Goal: Information Seeking & Learning: Understand process/instructions

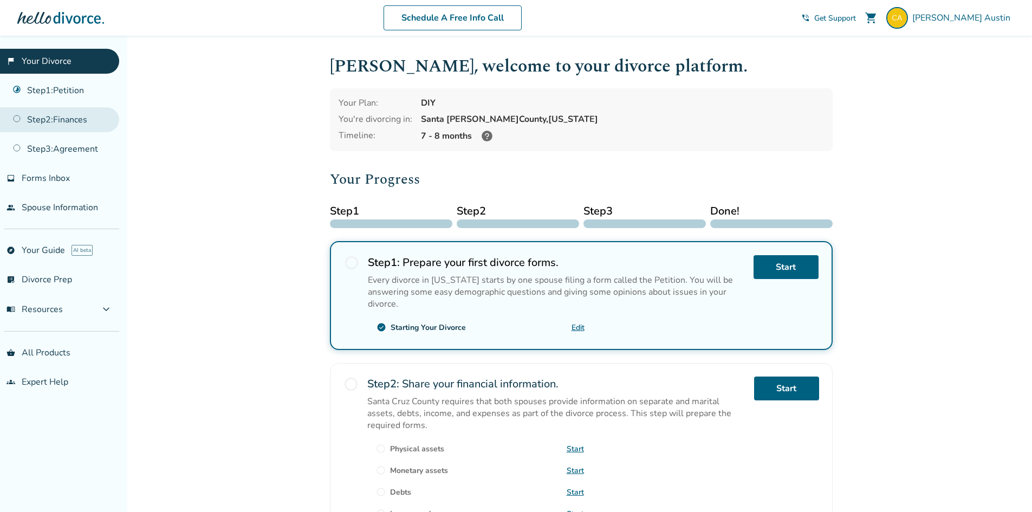
click at [76, 124] on link "Step 2 : Finances" at bounding box center [59, 119] width 119 height 25
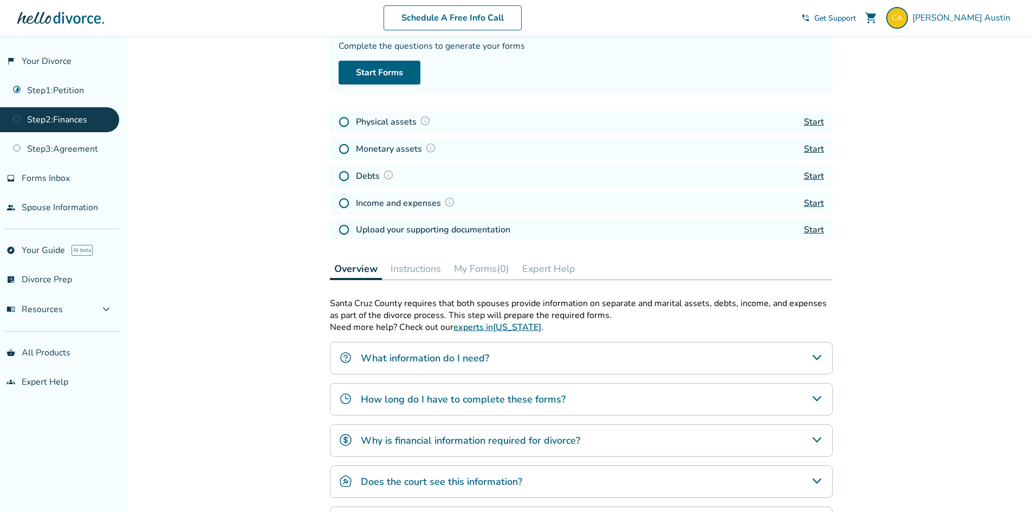
scroll to position [225, 0]
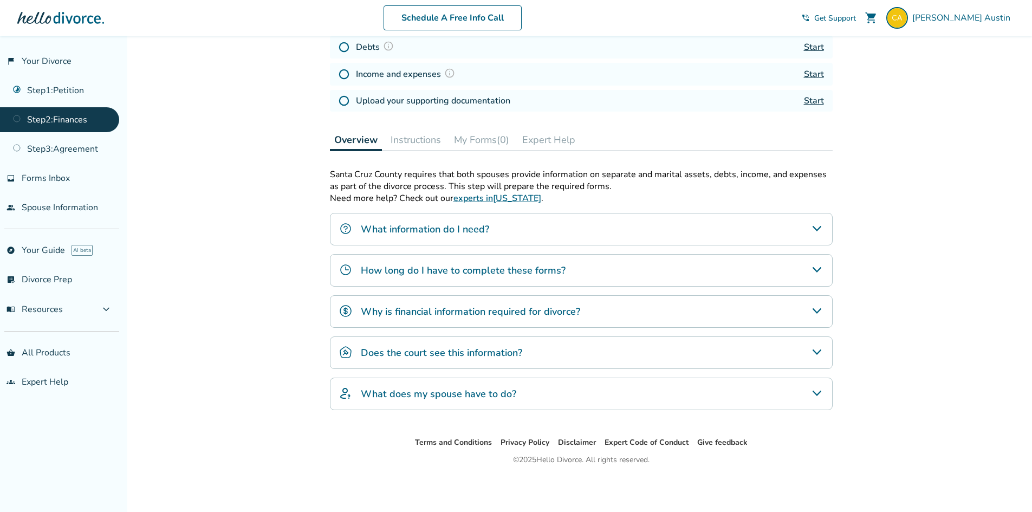
click at [440, 359] on h4 "Does the court see this information?" at bounding box center [441, 353] width 161 height 14
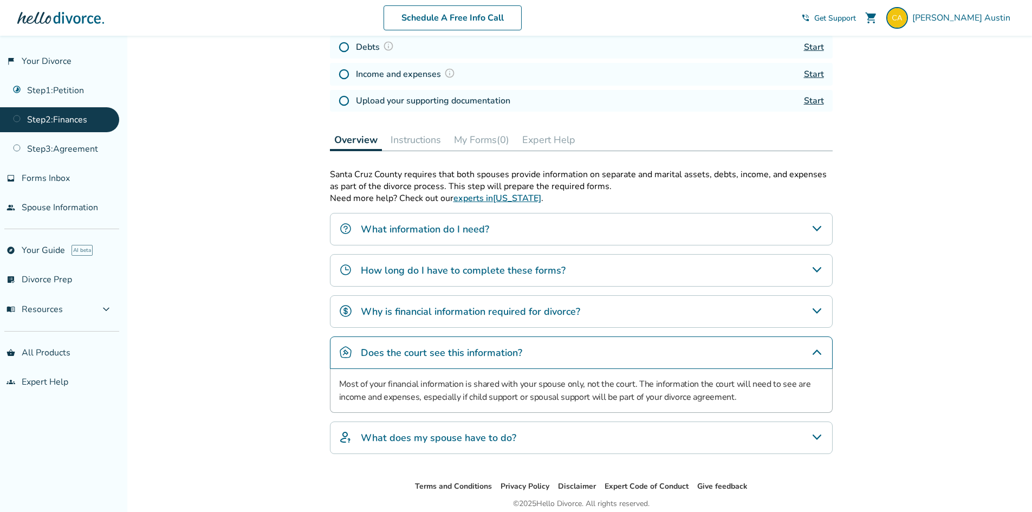
click at [450, 443] on h4 "What does my spouse have to do?" at bounding box center [439, 438] width 156 height 14
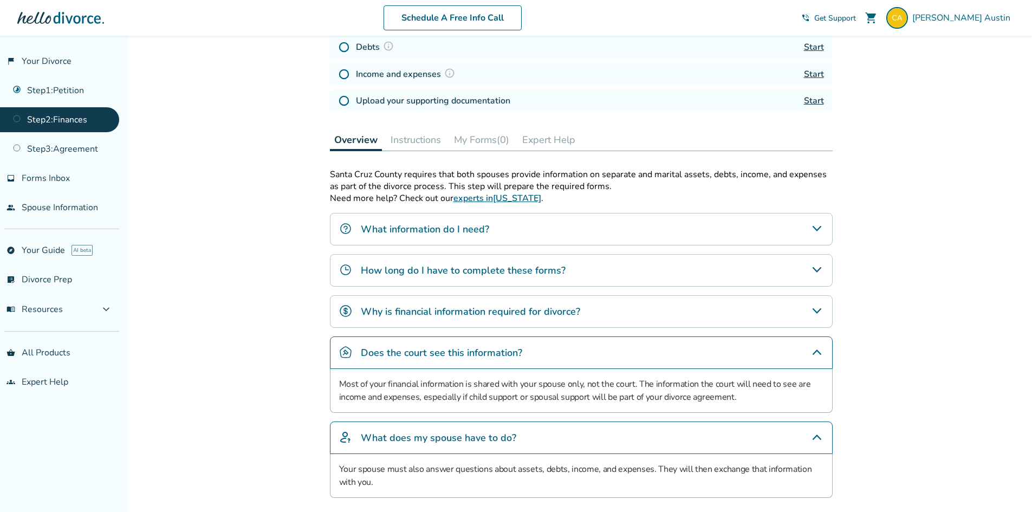
click at [446, 312] on h4 "Why is financial information required for divorce?" at bounding box center [470, 312] width 219 height 14
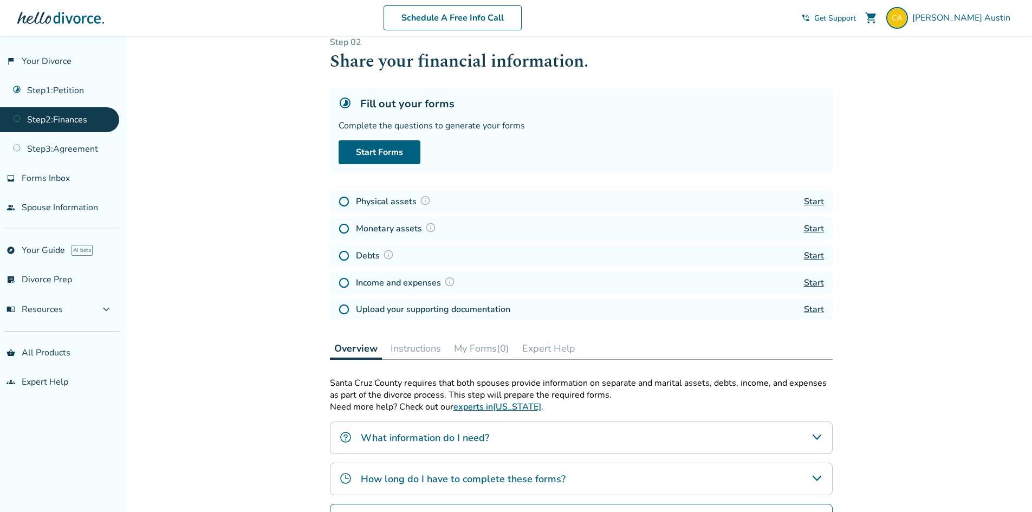
scroll to position [9, 0]
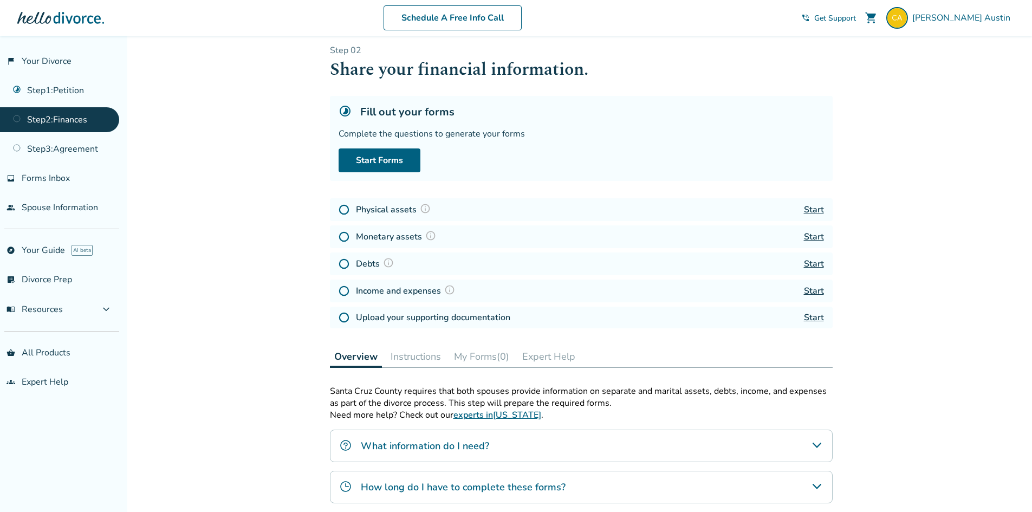
click at [813, 209] on link "Start" at bounding box center [814, 210] width 20 height 12
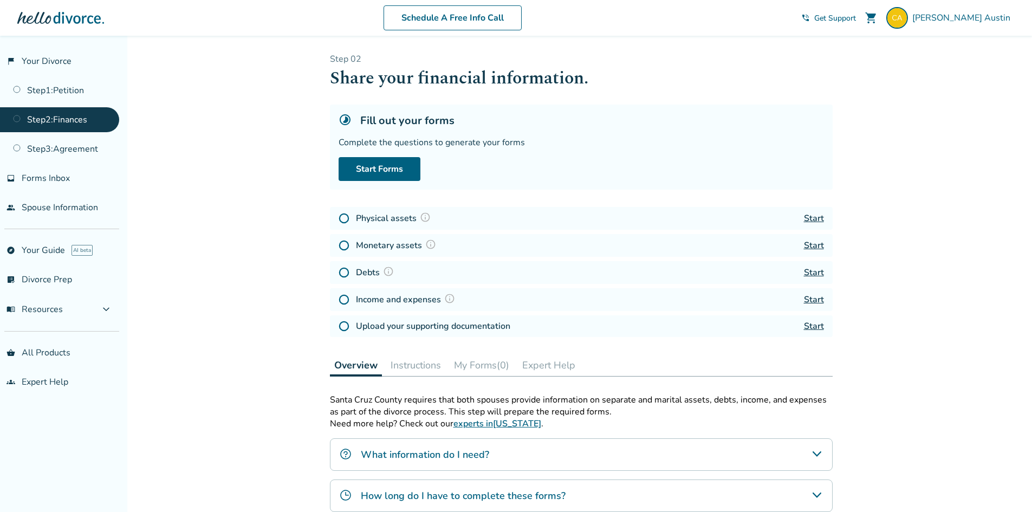
scroll to position [9, 0]
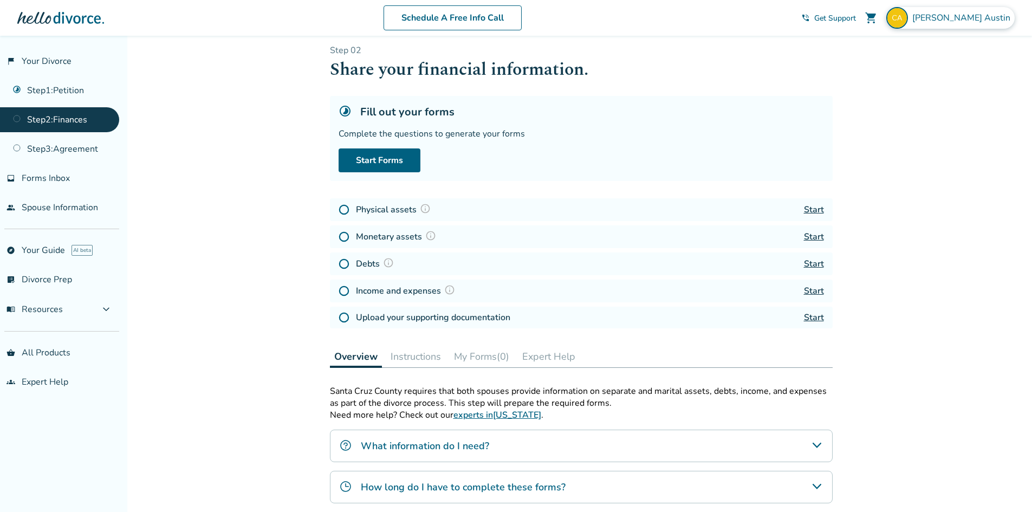
click at [968, 20] on span "[PERSON_NAME]" at bounding box center [963, 18] width 102 height 12
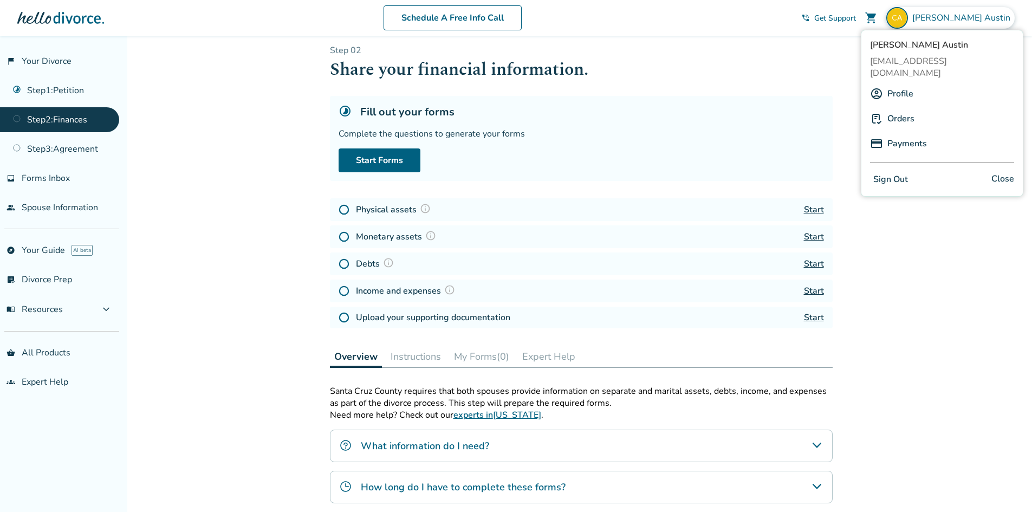
click at [908, 172] on button "Sign Out" at bounding box center [890, 180] width 41 height 16
